Goal: Task Accomplishment & Management: Use online tool/utility

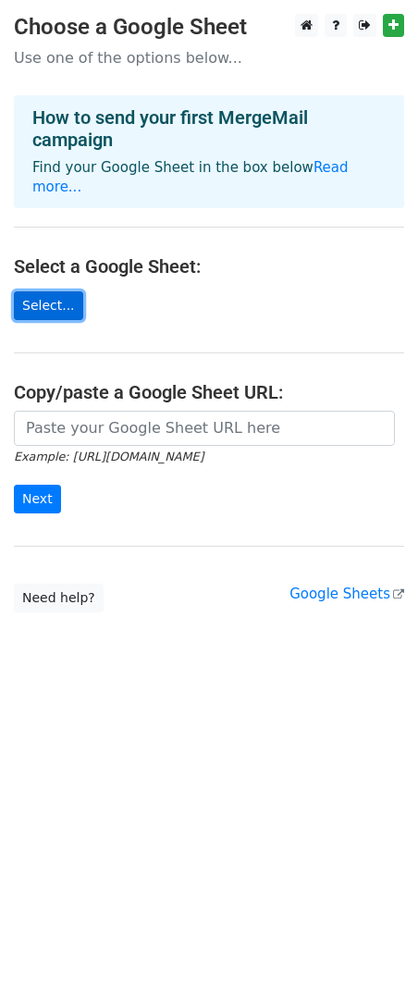
click at [52, 291] on link "Select..." at bounding box center [48, 305] width 69 height 29
click at [55, 291] on link "Select..." at bounding box center [48, 305] width 69 height 29
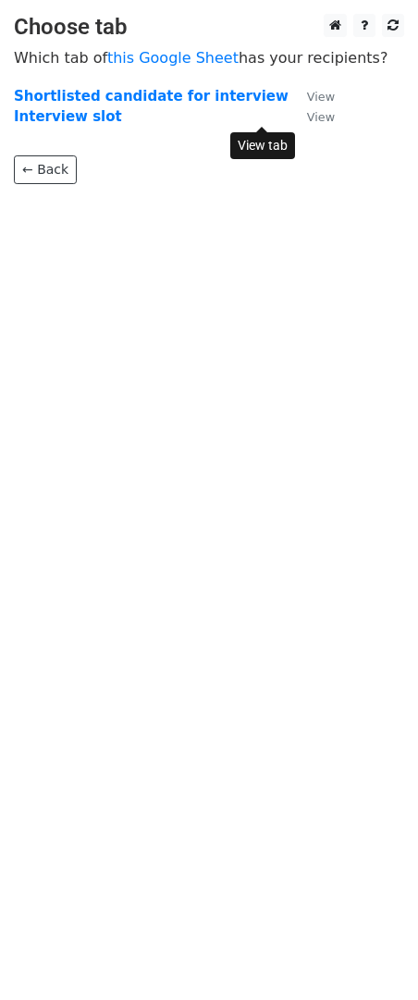
click at [307, 117] on small "View" at bounding box center [321, 117] width 28 height 14
click at [61, 117] on strong "Interview slot" at bounding box center [68, 116] width 108 height 17
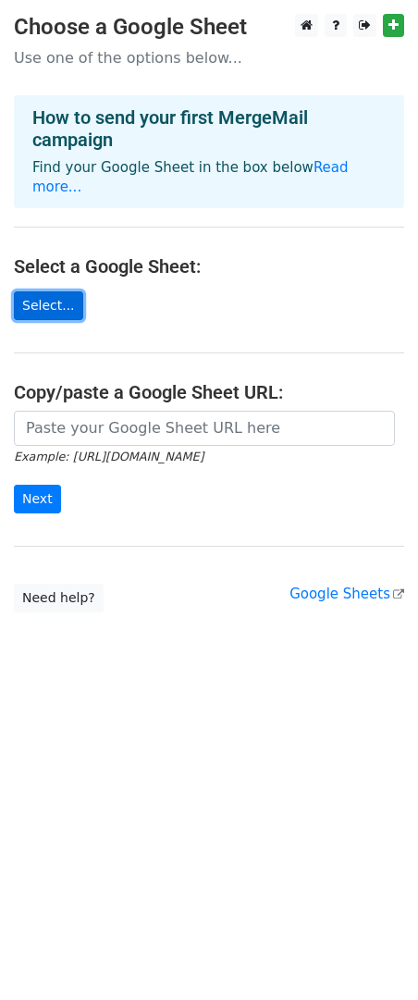
click at [42, 291] on link "Select..." at bounding box center [48, 305] width 69 height 29
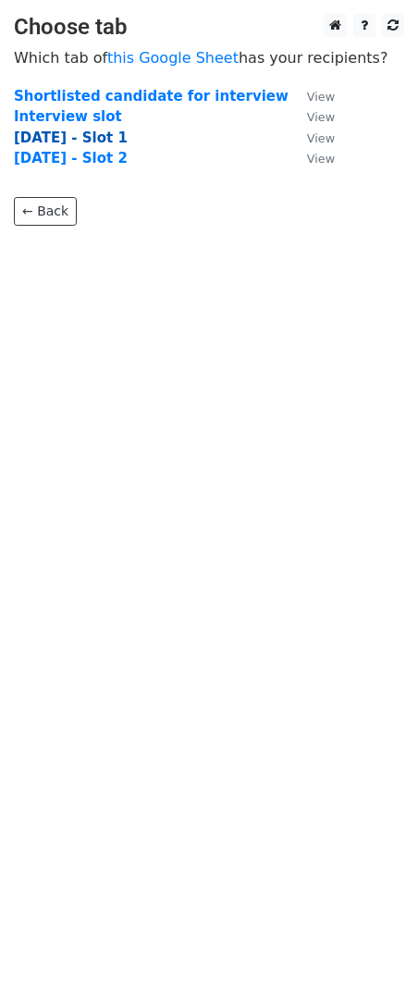
click at [102, 141] on strong "09.09.2025 - Slot 1" at bounding box center [71, 138] width 114 height 17
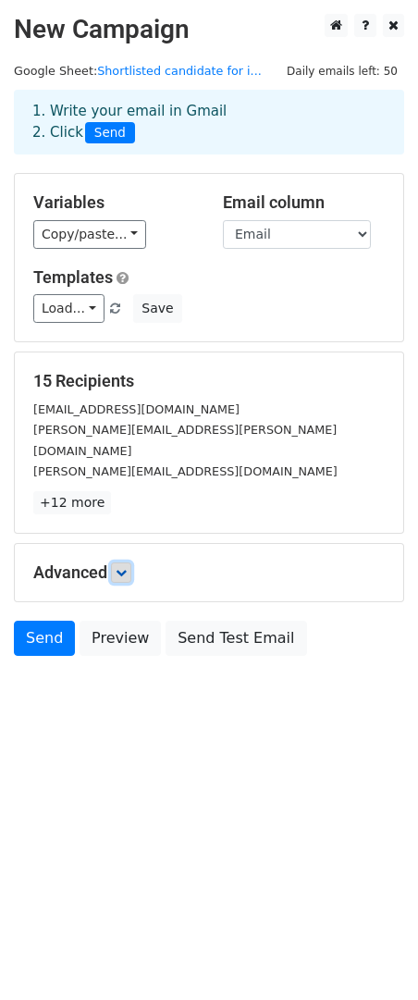
click at [118, 562] on link at bounding box center [121, 572] width 20 height 20
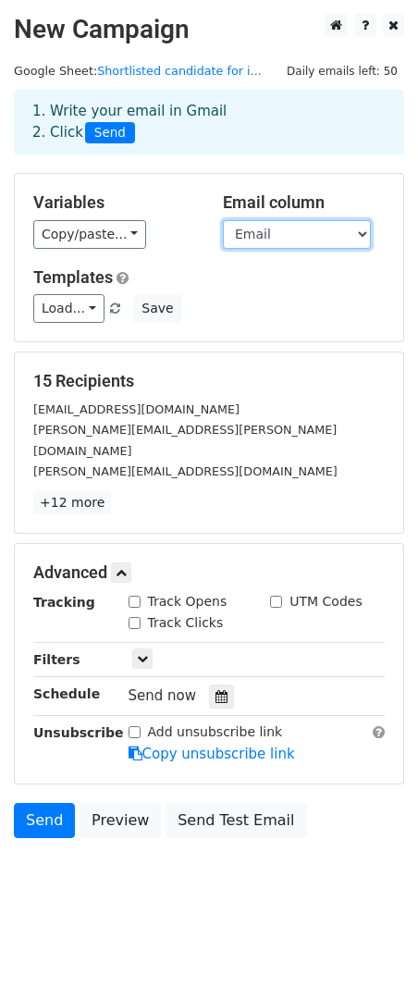
click at [294, 242] on select "S. No Batch No. Name Email Date of Invitation Overall Percentage Report Integri…" at bounding box center [297, 234] width 148 height 29
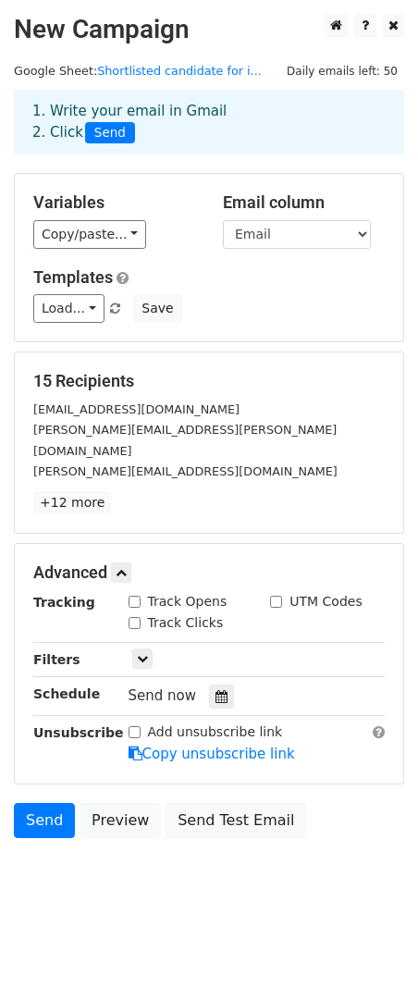
click at [346, 198] on h5 "Email column" at bounding box center [304, 202] width 162 height 20
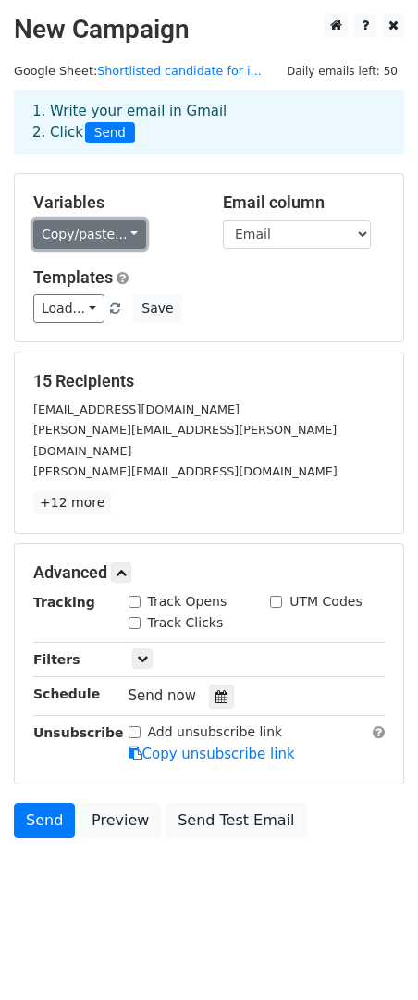
click at [93, 231] on link "Copy/paste..." at bounding box center [89, 234] width 113 height 29
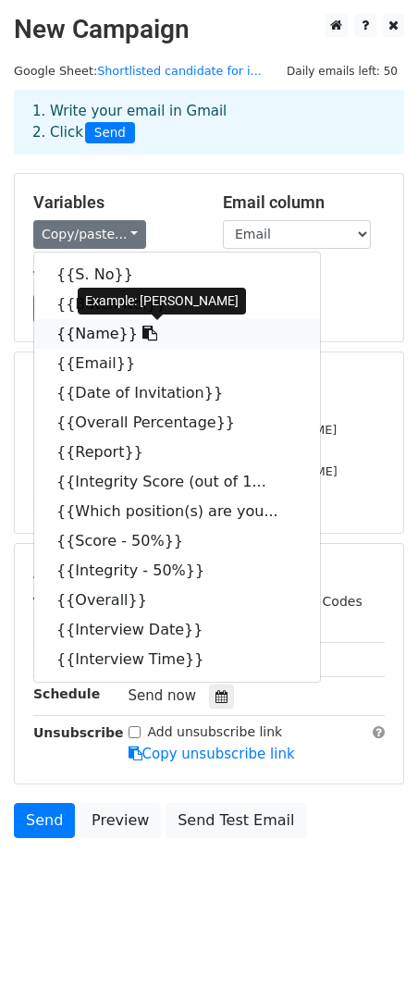
click at [80, 337] on link "{{Name}}" at bounding box center [177, 334] width 286 height 30
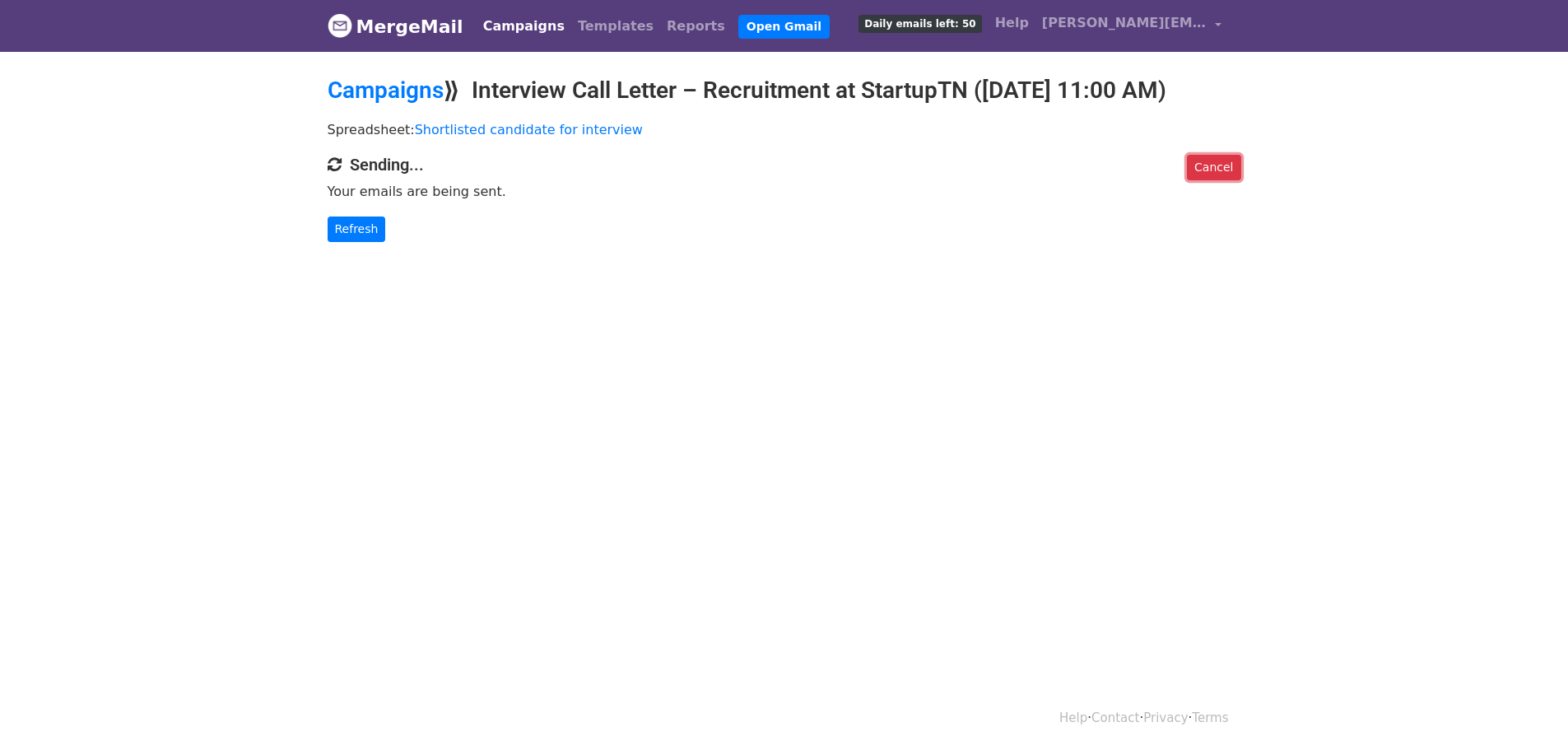
drag, startPoint x: 1208, startPoint y: 169, endPoint x: 863, endPoint y: 59, distance: 362.1
click at [1208, 169] on link "Cancel" at bounding box center [1214, 167] width 53 height 26
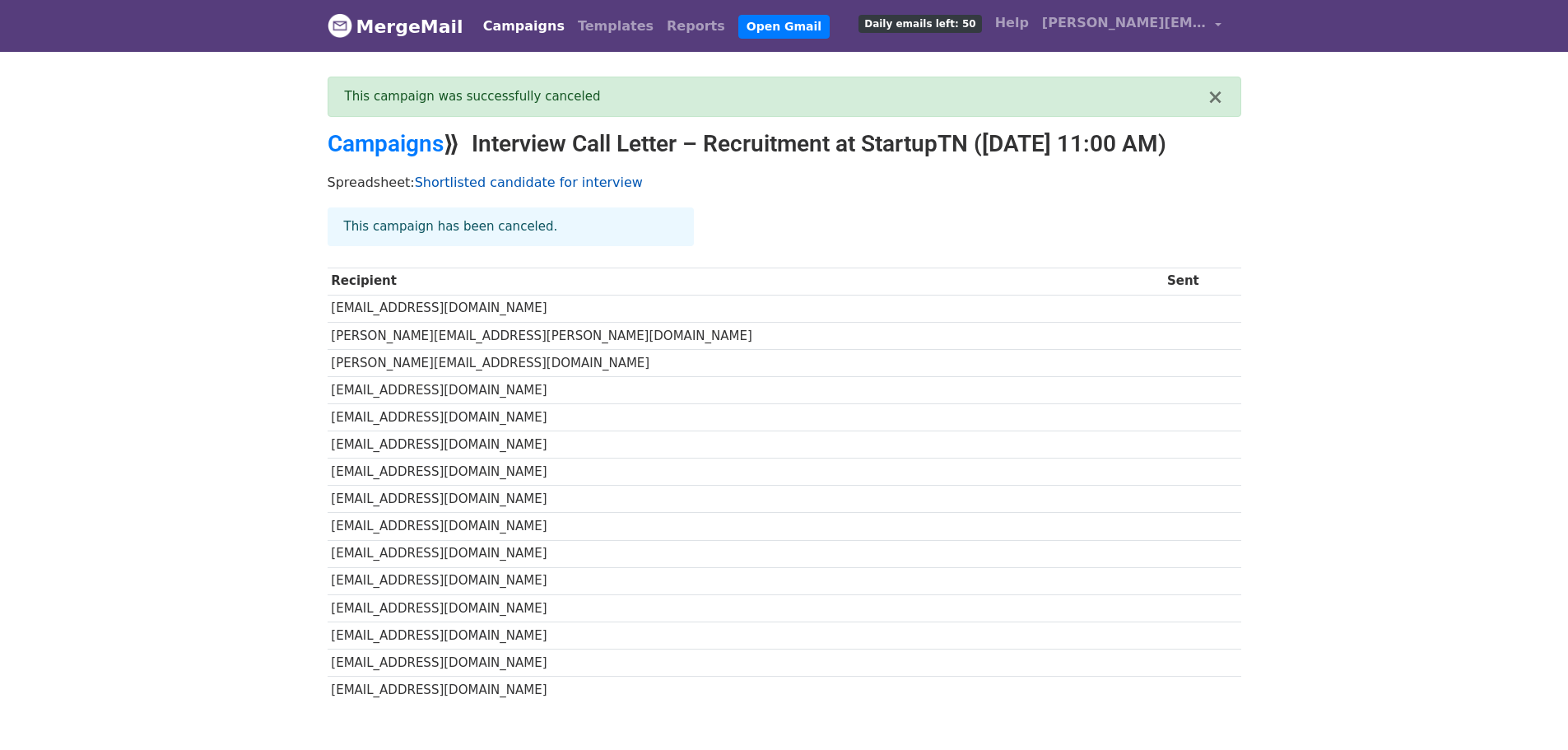
click at [483, 187] on link "Shortlisted candidate for interview" at bounding box center [529, 182] width 228 height 16
click at [739, 30] on link "Open Gmail" at bounding box center [784, 27] width 92 height 24
click at [437, 32] on link "MergeMail" at bounding box center [395, 26] width 136 height 35
